Goal: Find specific page/section: Find specific page/section

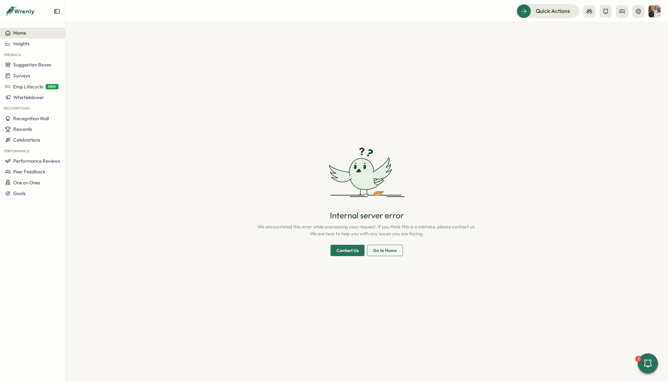
click at [19, 32] on span "Home" at bounding box center [19, 33] width 13 height 6
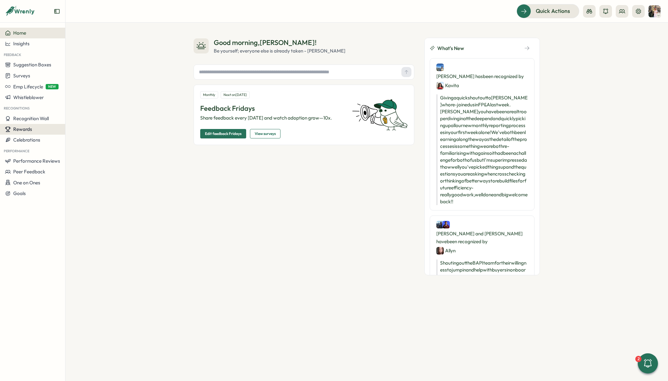
click at [24, 129] on span "Rewards" at bounding box center [22, 129] width 19 height 6
click at [28, 137] on span "Celebrations" at bounding box center [26, 140] width 27 height 6
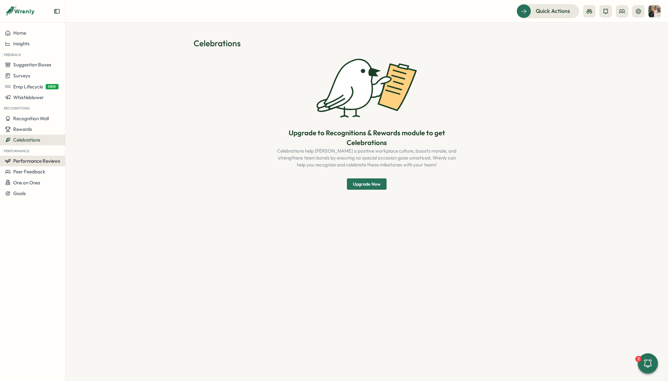
click at [26, 157] on button "Performance Reviews" at bounding box center [32, 161] width 65 height 11
click at [622, 9] on icon at bounding box center [622, 10] width 6 height 3
click at [612, 31] on div "Org Members" at bounding box center [622, 31] width 40 height 7
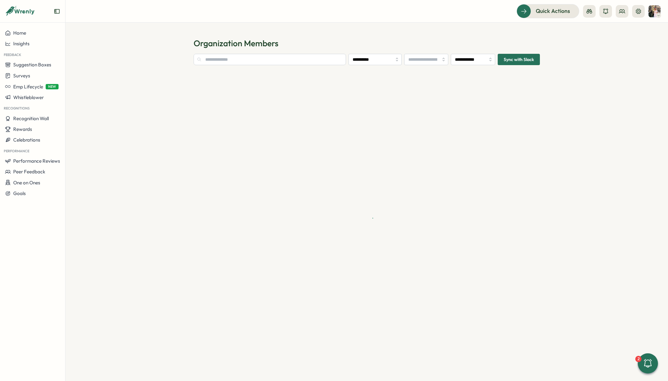
type input "**********"
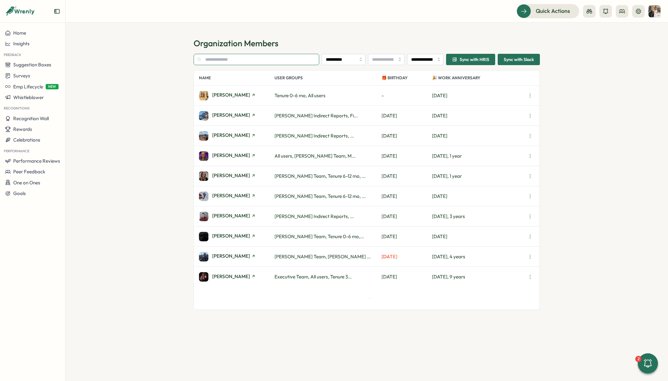
click at [255, 59] on input "text" at bounding box center [256, 59] width 126 height 11
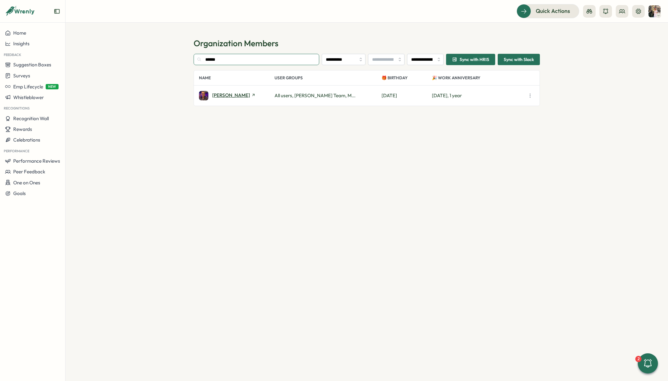
type input "******"
click at [213, 97] on span "[PERSON_NAME]" at bounding box center [231, 95] width 38 height 5
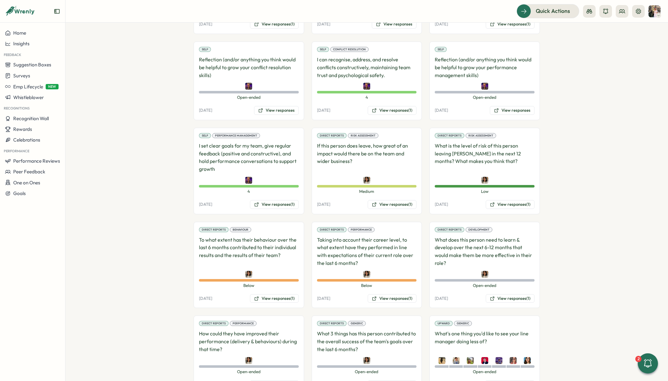
scroll to position [1024, 0]
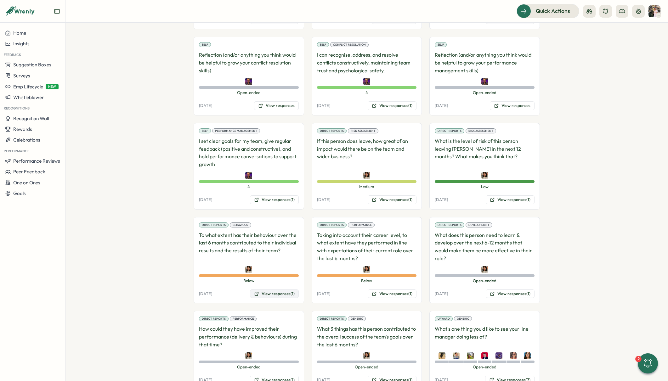
click at [264, 289] on button "View responses (1)" at bounding box center [274, 293] width 49 height 9
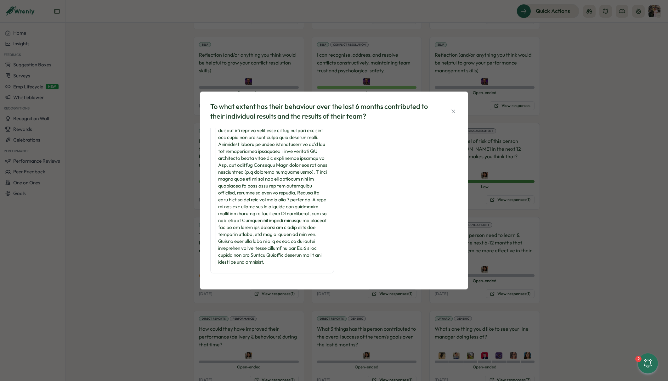
scroll to position [53, 0]
click at [452, 110] on icon "button" at bounding box center [452, 110] width 3 height 3
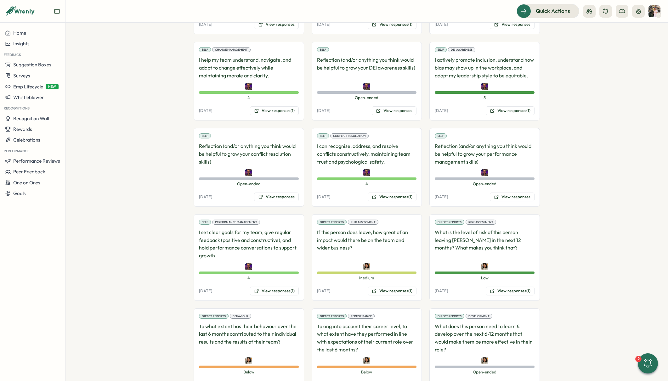
scroll to position [934, 0]
